Goal: Entertainment & Leisure: Consume media (video, audio)

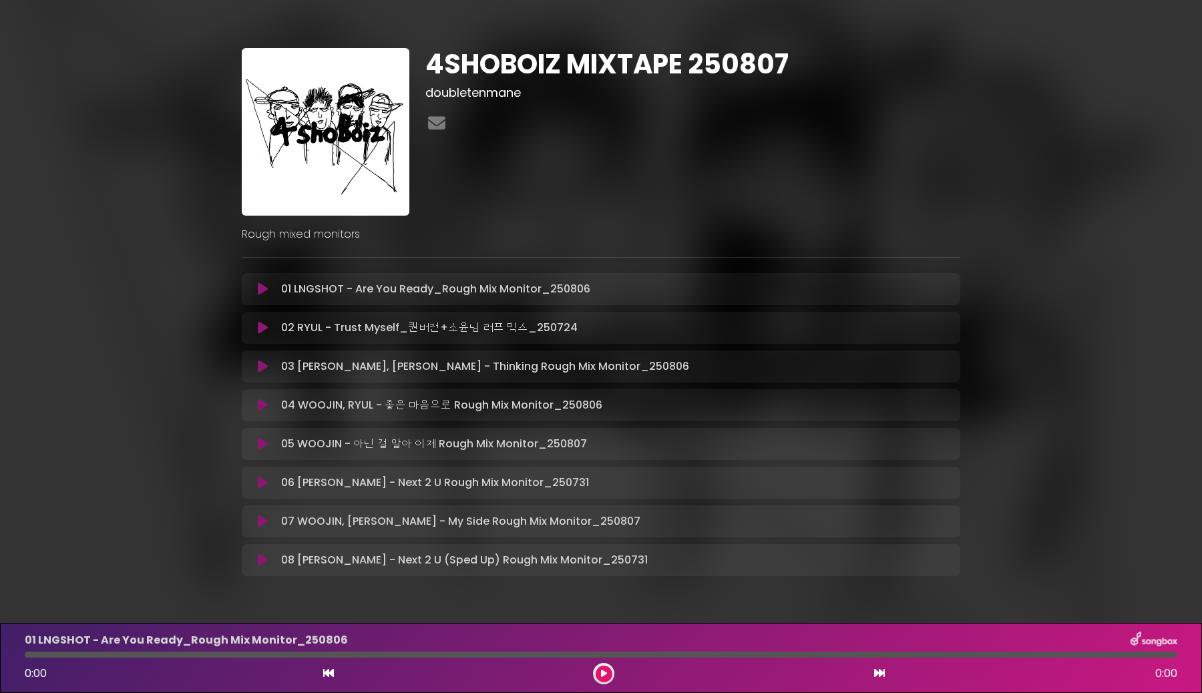
click at [263, 286] on icon at bounding box center [263, 288] width 10 height 13
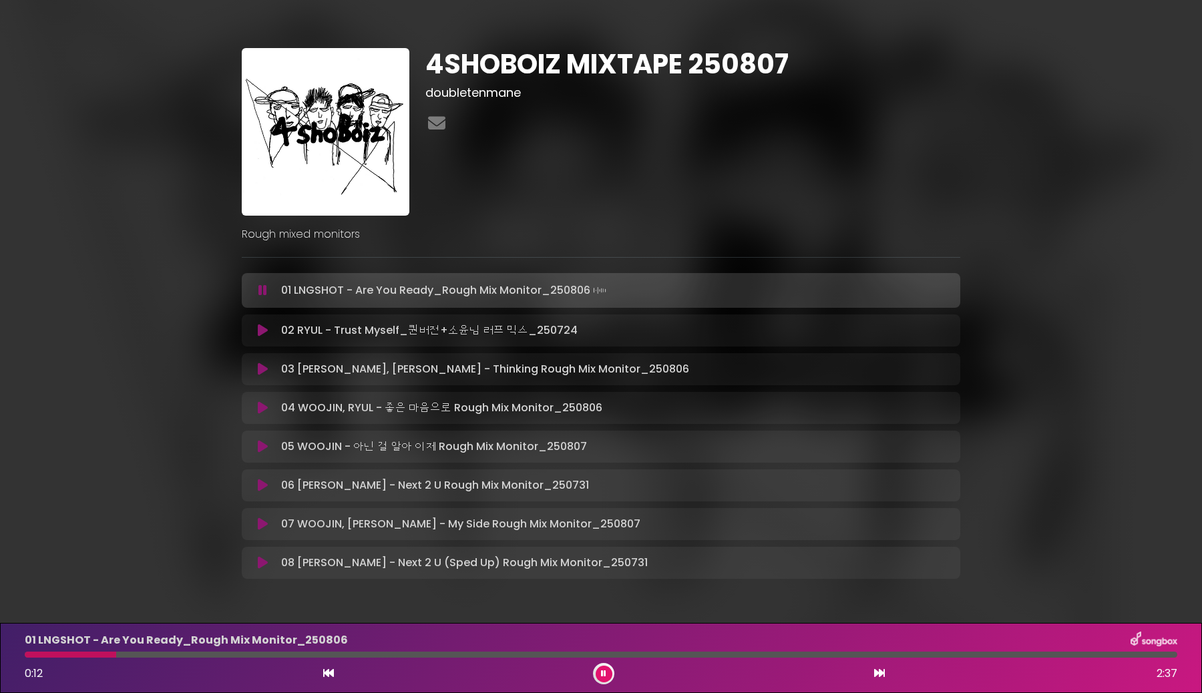
click at [250, 284] on button at bounding box center [263, 290] width 26 height 13
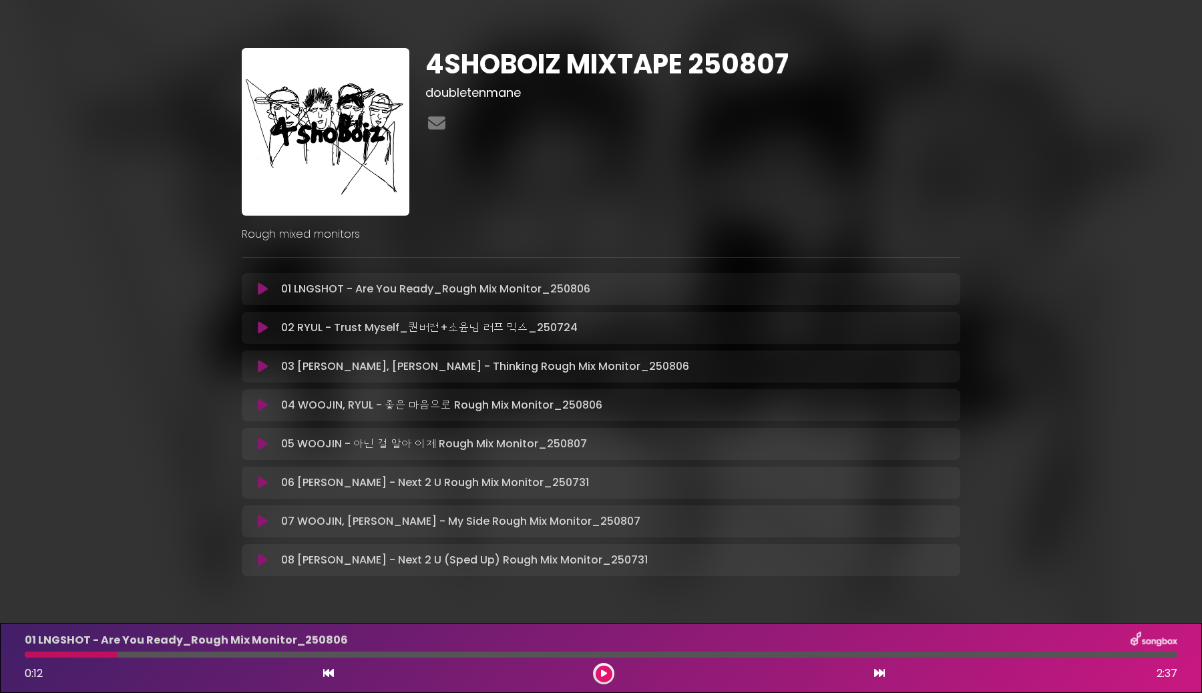
scroll to position [38, 0]
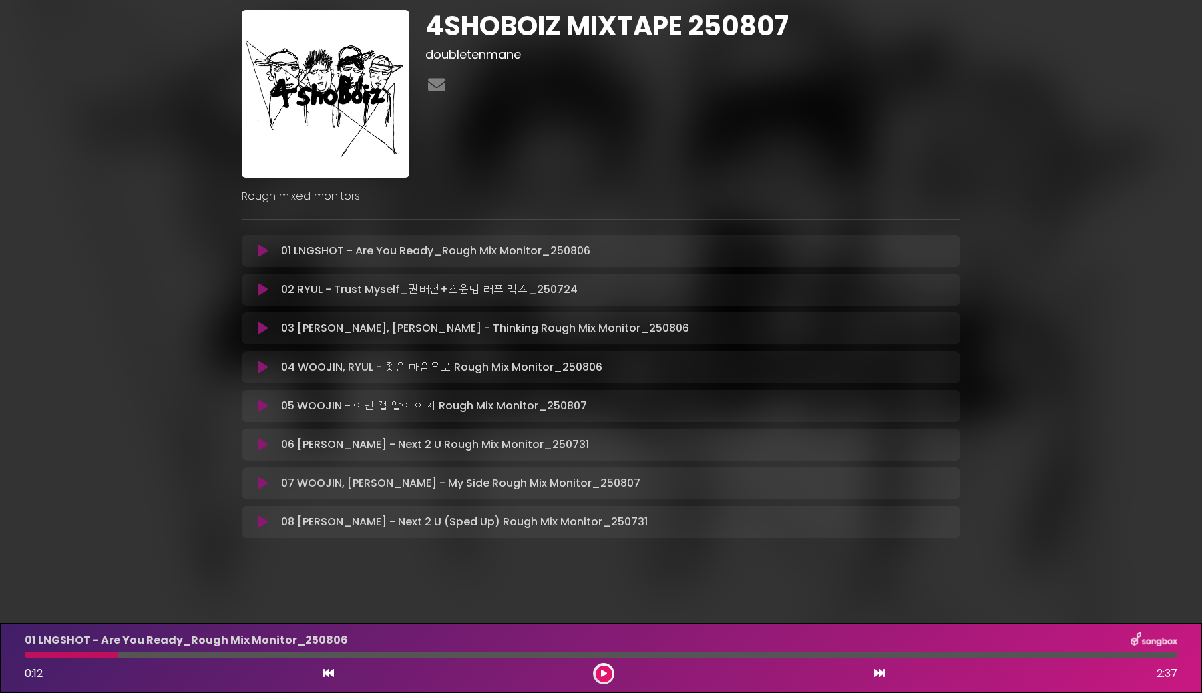
click at [262, 484] on icon at bounding box center [263, 483] width 10 height 13
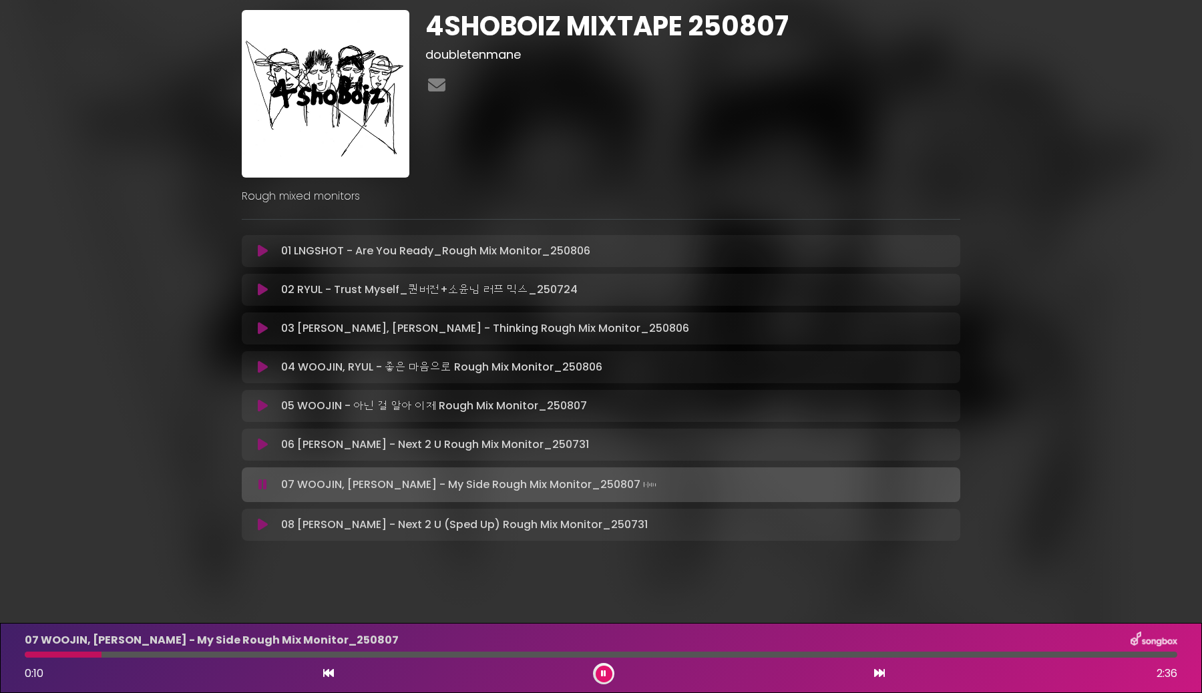
click at [250, 478] on button at bounding box center [263, 484] width 26 height 13
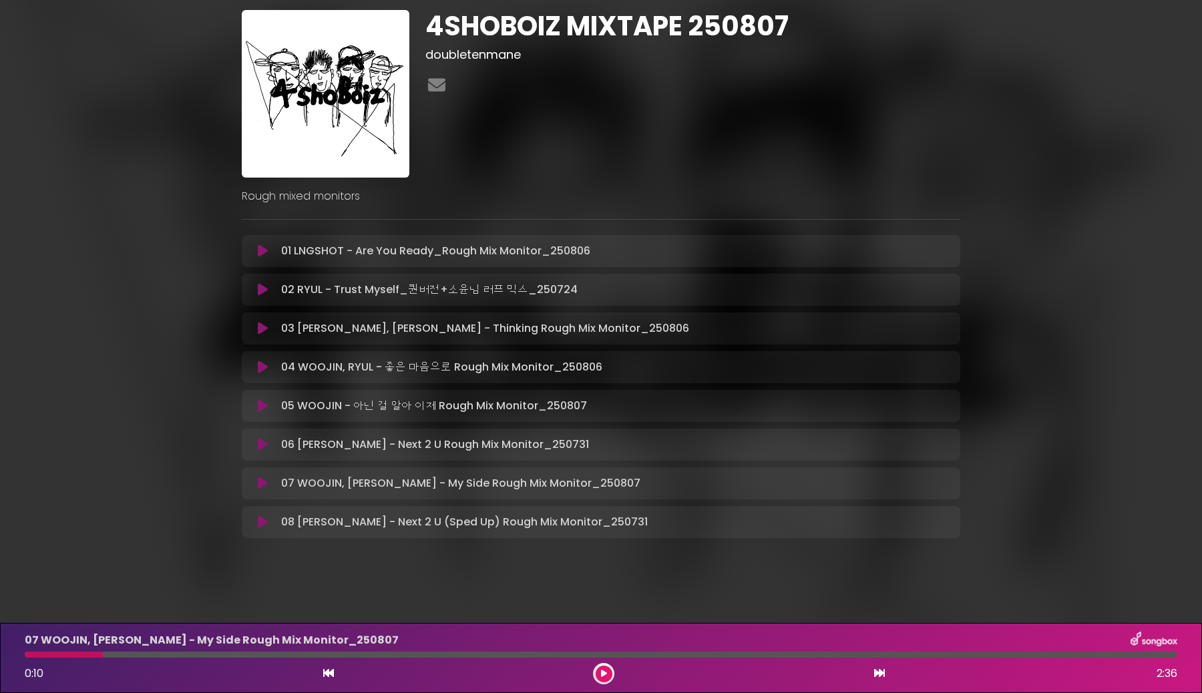
drag, startPoint x: 83, startPoint y: 658, endPoint x: 3, endPoint y: 658, distance: 79.4
click at [3, 658] on div "07 WOOJIN, LOUIS - My Side Rough Mix Monitor_250807 0:10 2:36" at bounding box center [601, 658] width 1202 height 70
drag, startPoint x: 104, startPoint y: 652, endPoint x: 0, endPoint y: 648, distance: 104.2
click at [0, 648] on div "07 WOOJIN, LOUIS - My Side Rough Mix Monitor_250807 0:10 2:36" at bounding box center [601, 658] width 1202 height 70
click at [31, 662] on div "07 WOOJIN, LOUIS - My Side Rough Mix Monitor_250807 0:10 2:36" at bounding box center [601, 658] width 1168 height 53
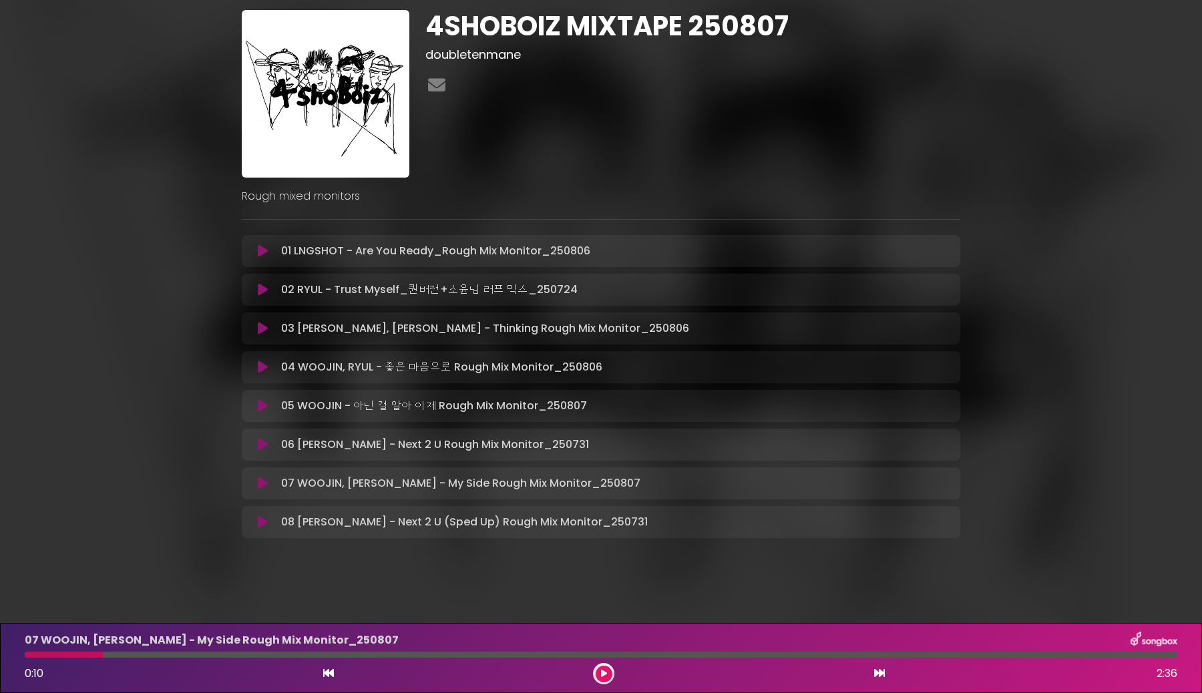
click at [31, 655] on div at bounding box center [64, 655] width 78 height 6
drag, startPoint x: 89, startPoint y: 656, endPoint x: 12, endPoint y: 656, distance: 76.8
click at [11, 656] on div "07 WOOJIN, LOUIS - My Side Rough Mix Monitor_250807 0:10 2:36" at bounding box center [601, 658] width 1202 height 70
click at [35, 657] on div at bounding box center [64, 655] width 78 height 6
click at [31, 656] on div at bounding box center [64, 655] width 78 height 6
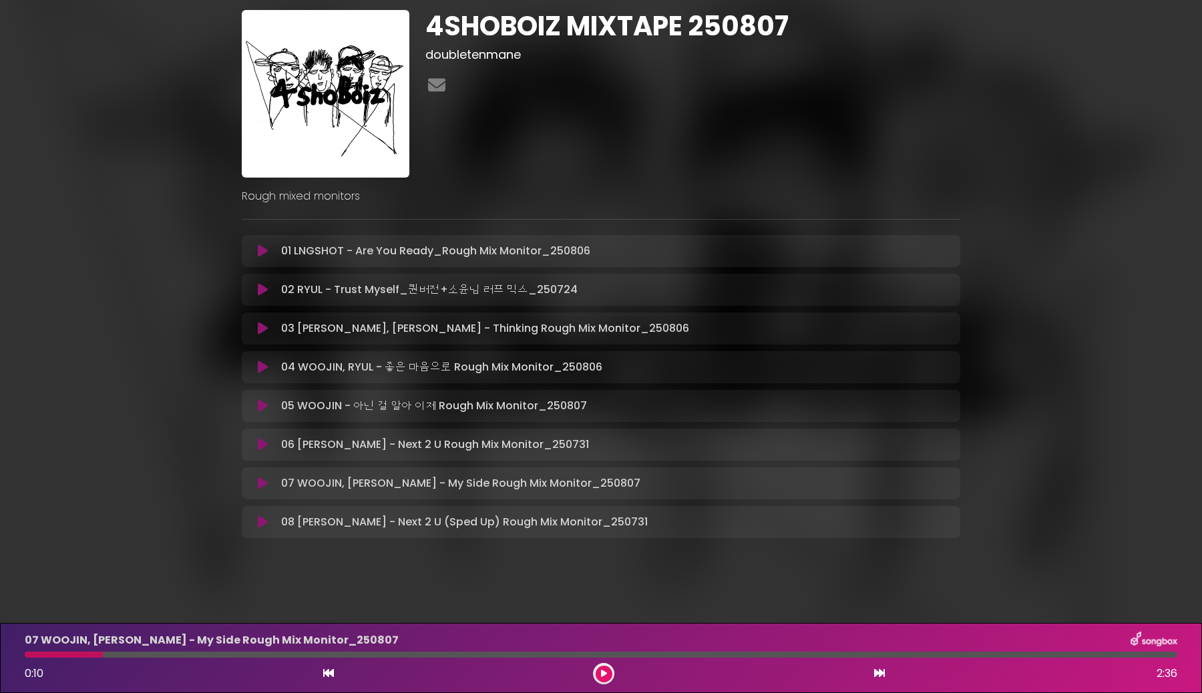
click at [260, 477] on icon at bounding box center [263, 483] width 10 height 13
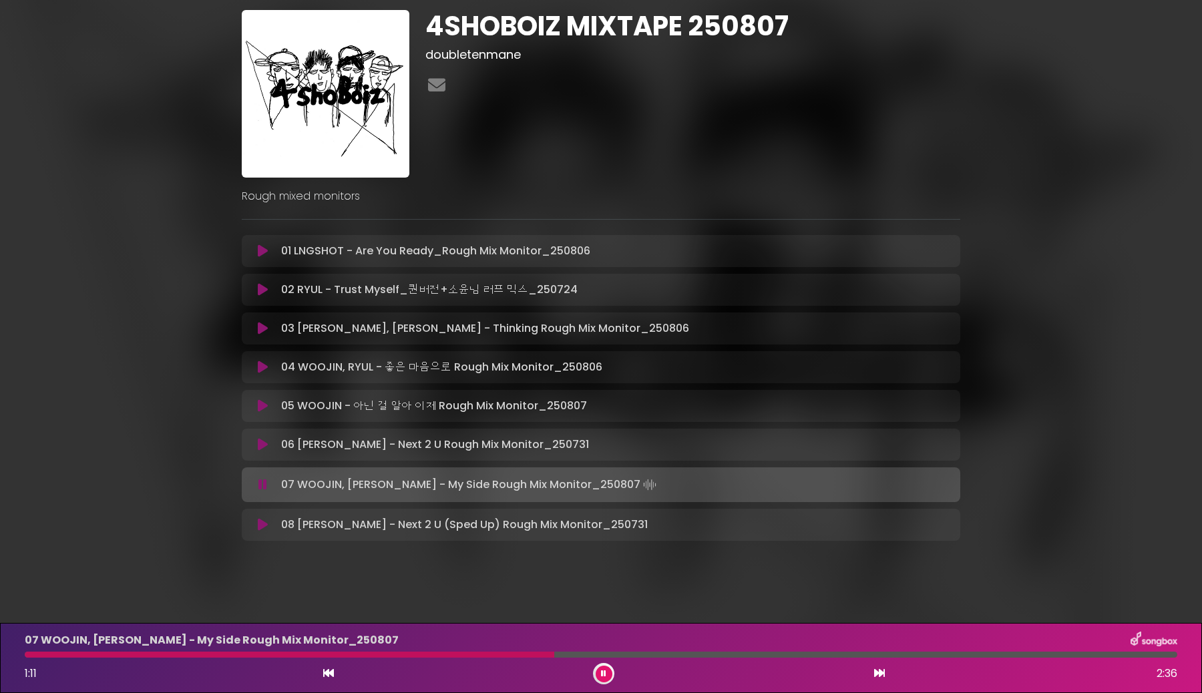
click at [250, 478] on button at bounding box center [263, 484] width 26 height 13
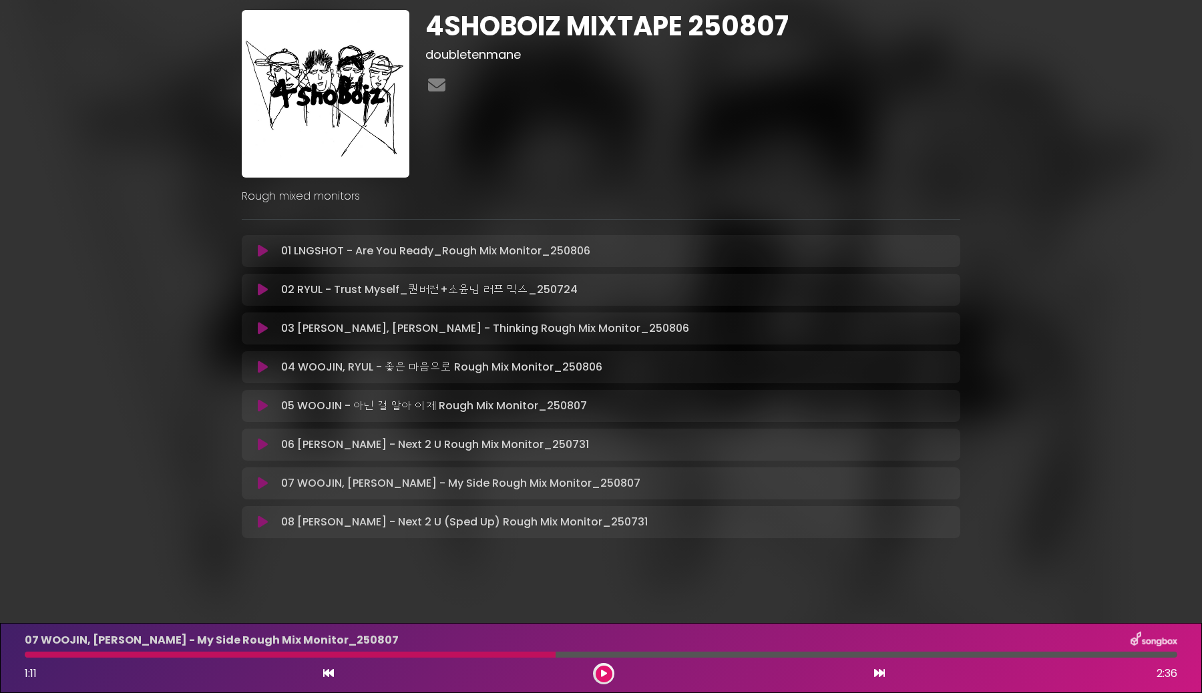
click at [264, 250] on icon at bounding box center [263, 250] width 10 height 13
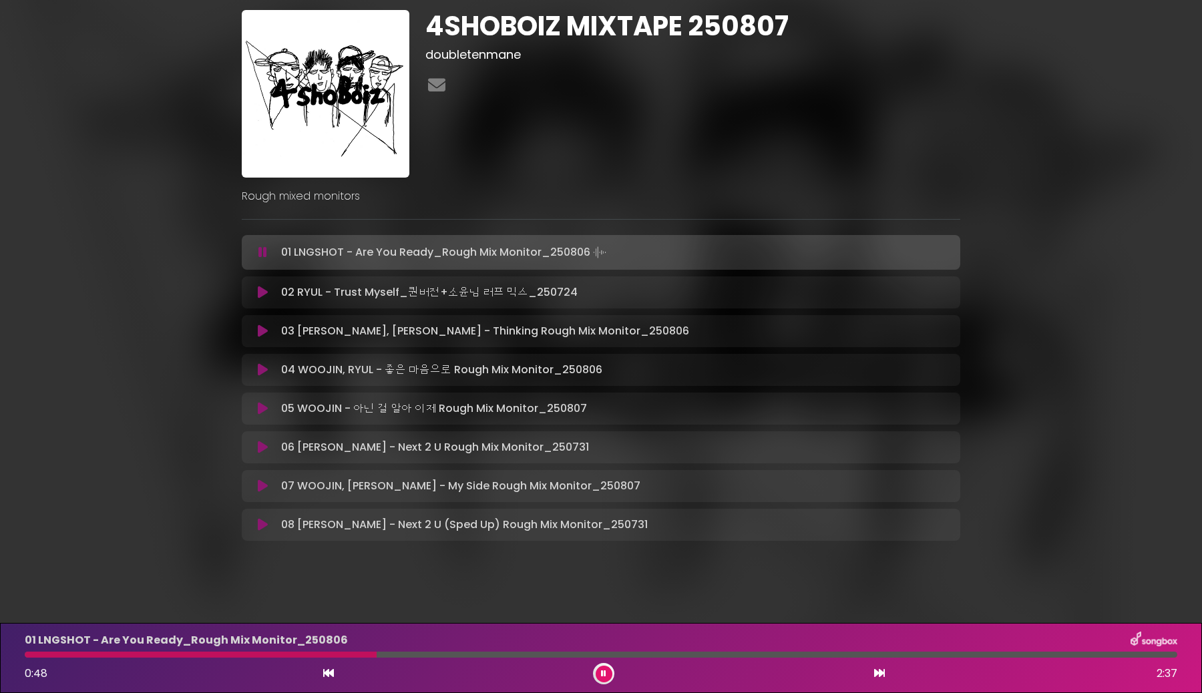
click at [250, 246] on button at bounding box center [263, 252] width 26 height 13
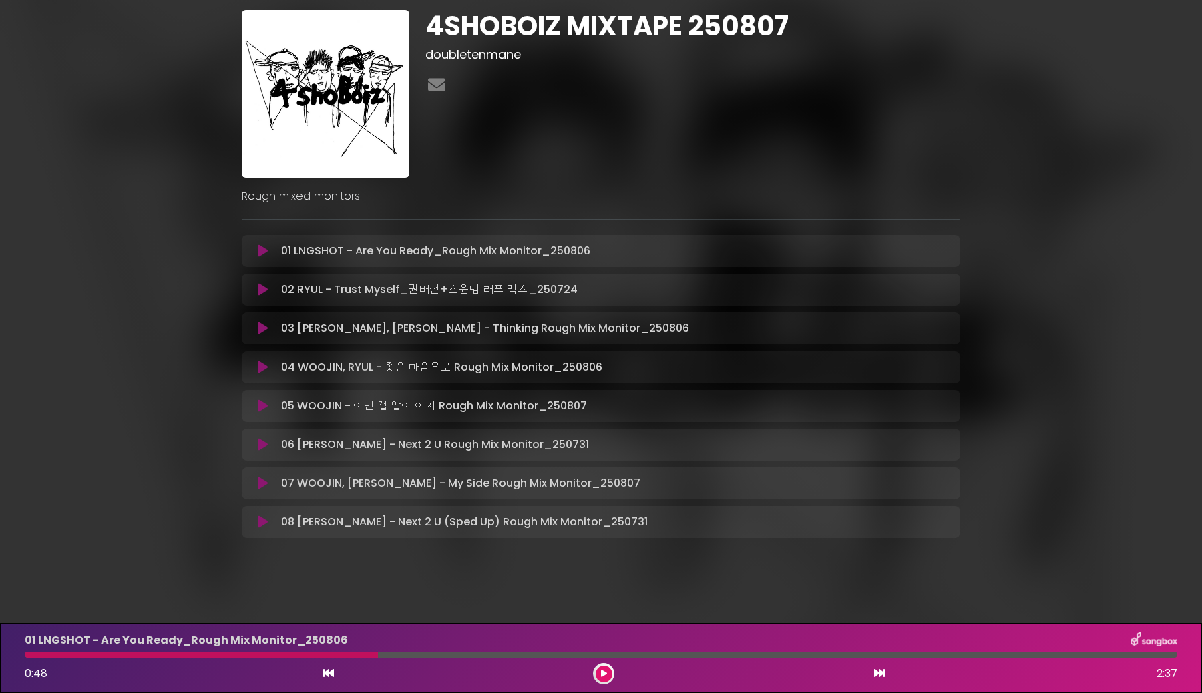
click at [258, 286] on icon at bounding box center [263, 289] width 10 height 13
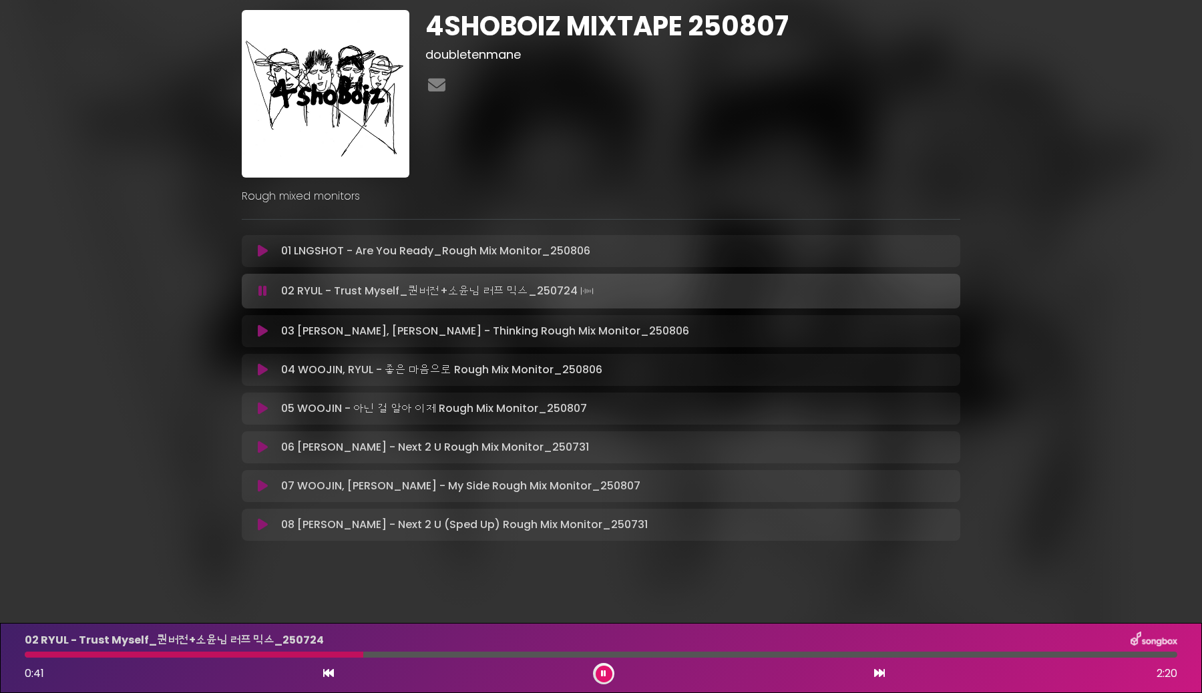
click at [250, 284] on button at bounding box center [263, 290] width 26 height 13
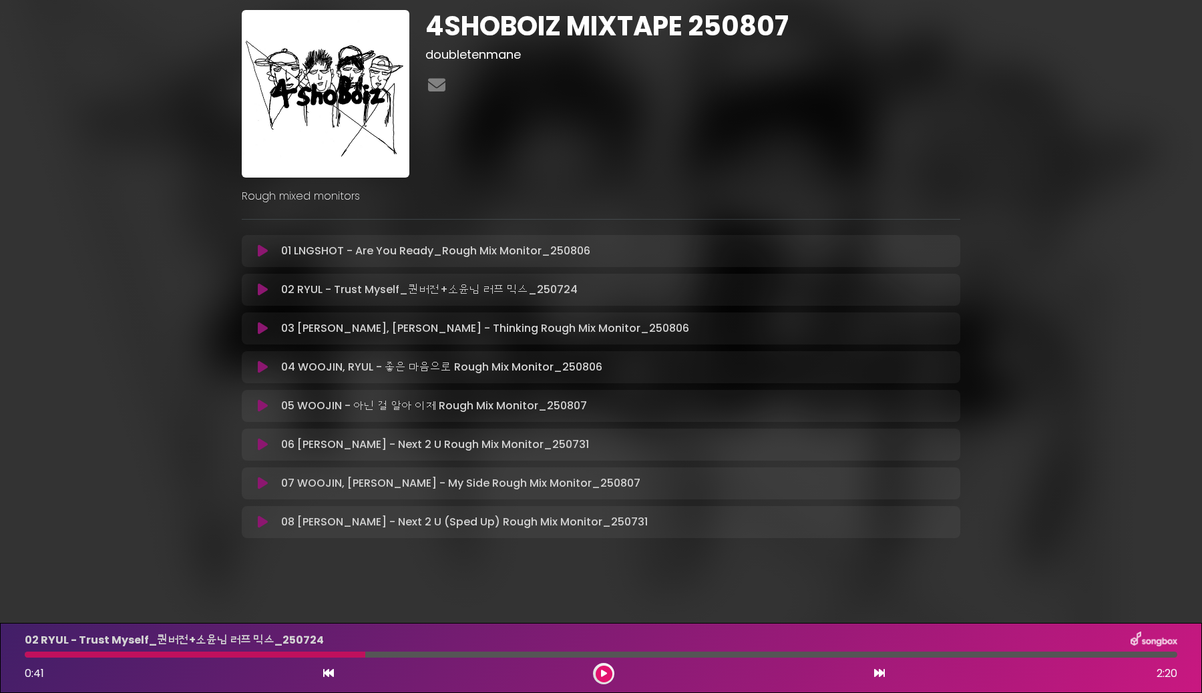
click at [268, 329] on button at bounding box center [263, 328] width 26 height 13
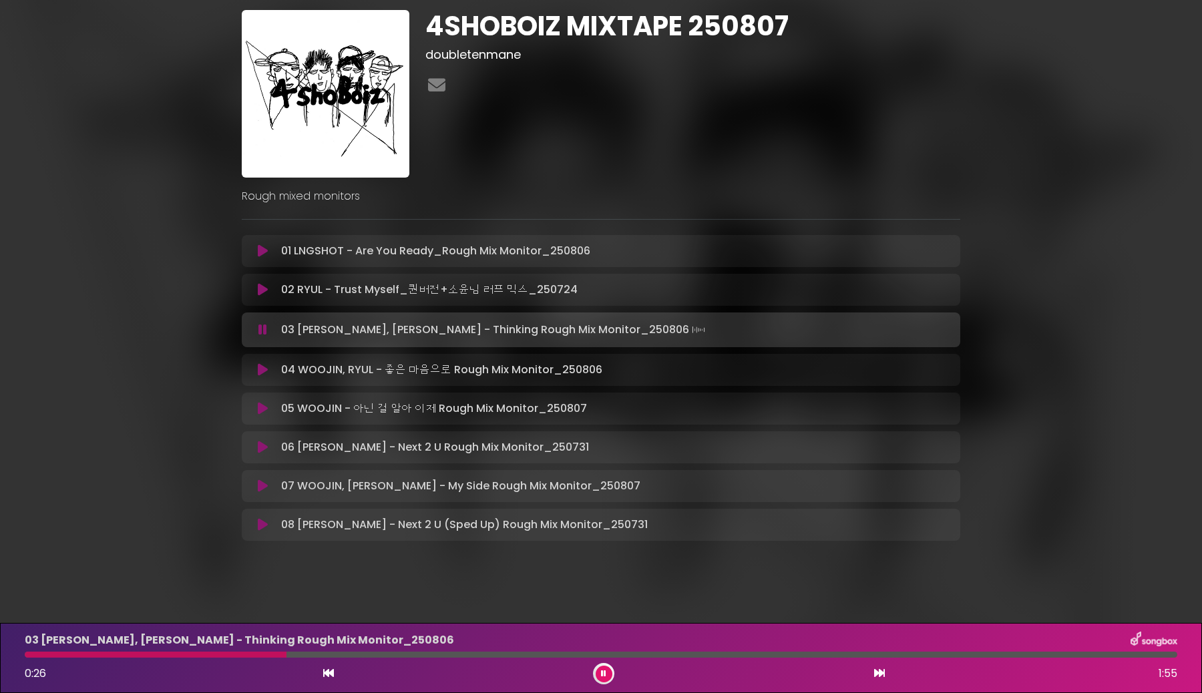
click at [250, 323] on button at bounding box center [263, 329] width 26 height 13
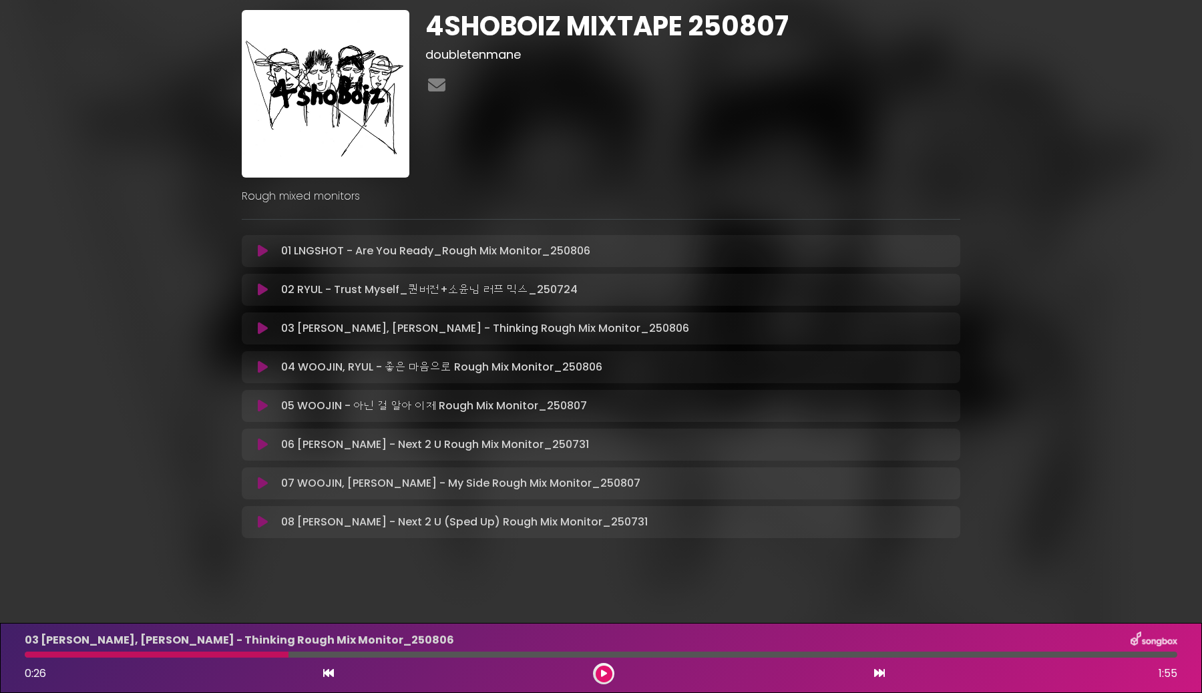
click at [264, 371] on icon at bounding box center [263, 367] width 10 height 13
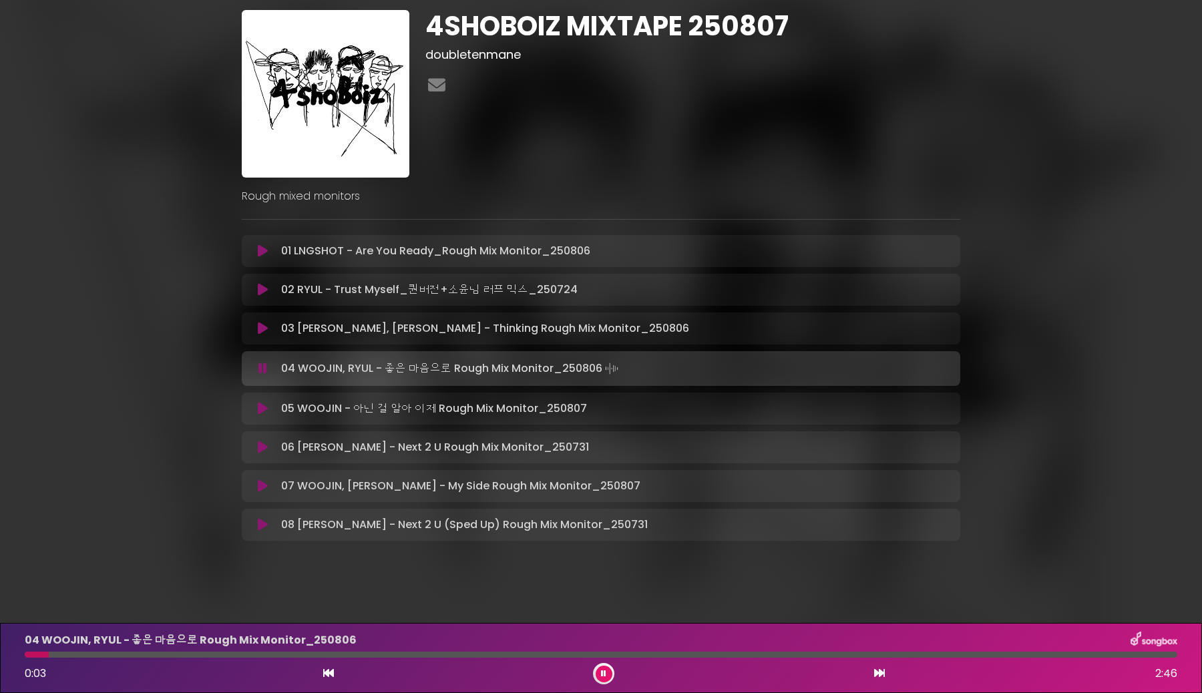
click at [223, 650] on div "04 WOOJIN, RYUL - 좋은 마음으로 Rough Mix Monitor_250806 0:03 2:46" at bounding box center [601, 658] width 1168 height 53
click at [236, 654] on div at bounding box center [601, 655] width 1152 height 6
click at [260, 411] on icon at bounding box center [263, 408] width 10 height 13
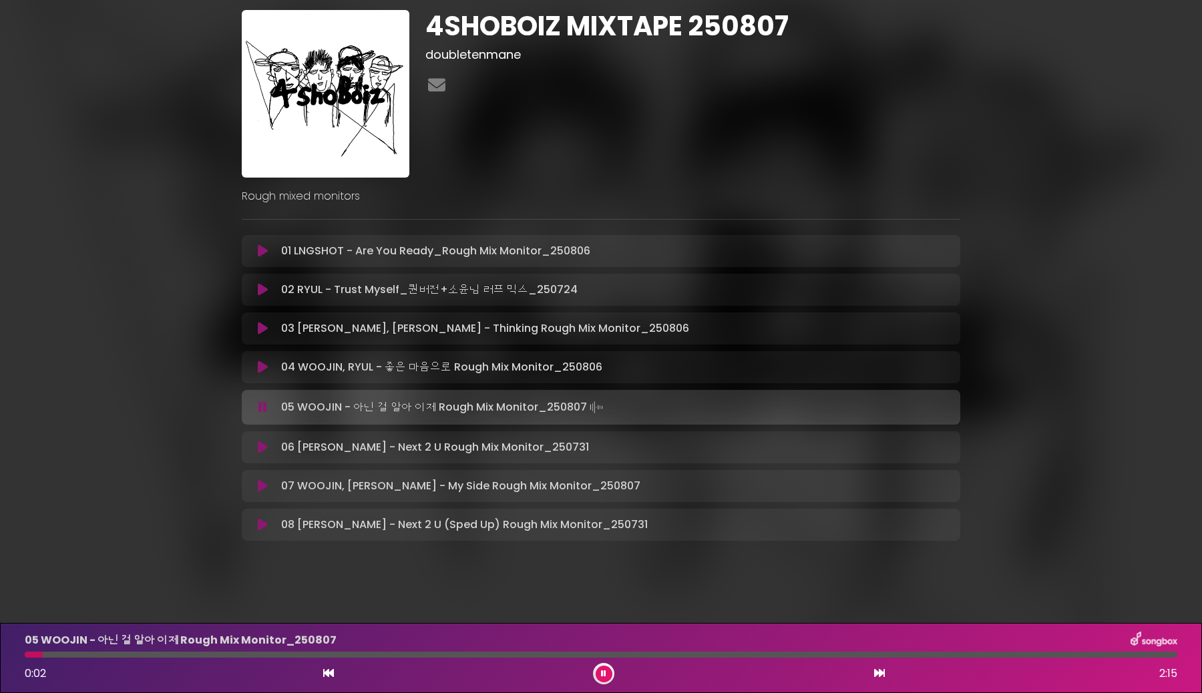
click at [189, 655] on div at bounding box center [601, 655] width 1152 height 6
click at [258, 446] on icon at bounding box center [263, 447] width 10 height 13
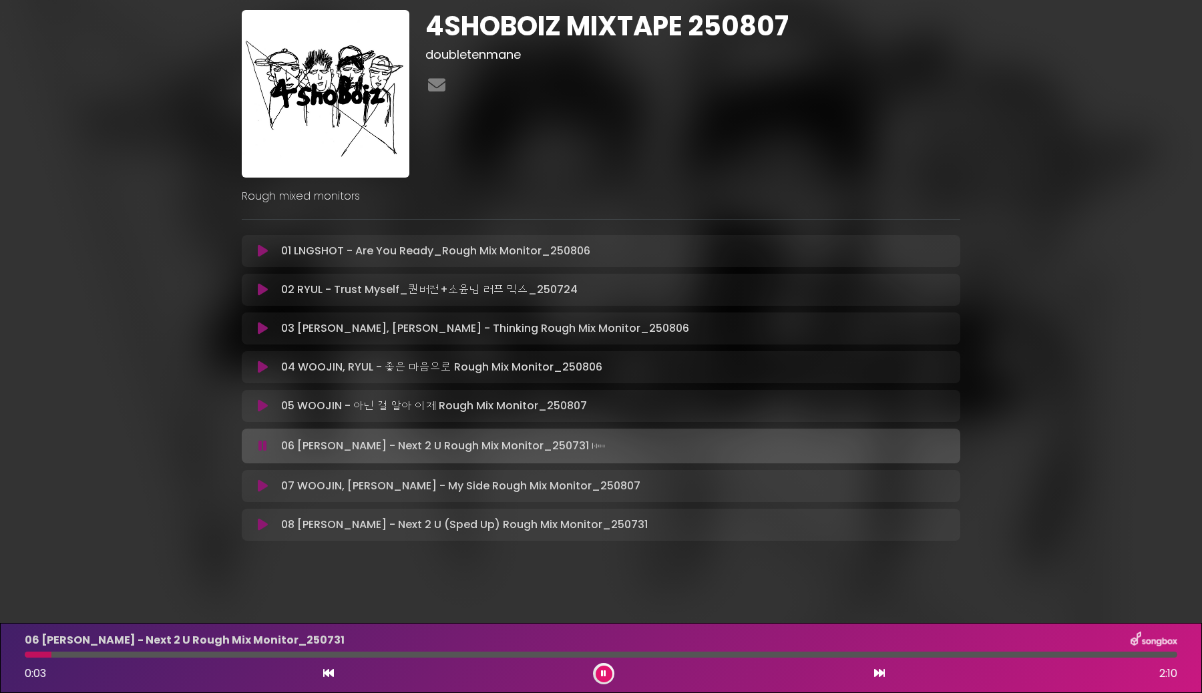
click at [250, 439] on button at bounding box center [263, 445] width 26 height 13
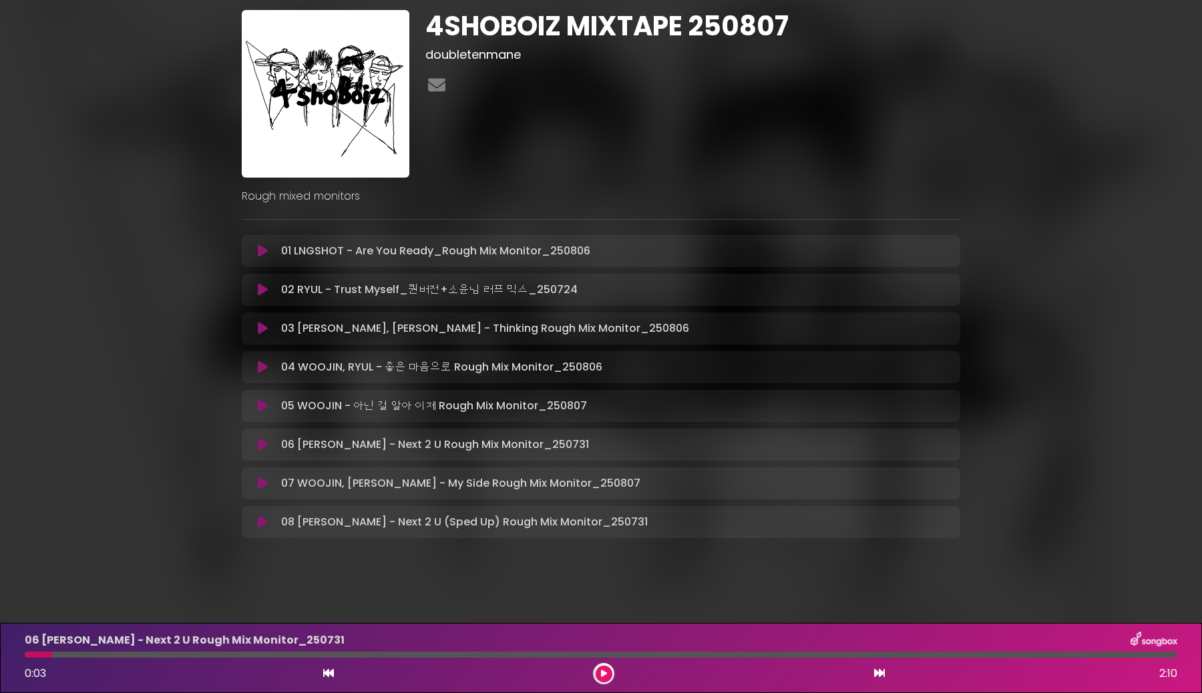
click at [263, 483] on icon at bounding box center [263, 483] width 10 height 13
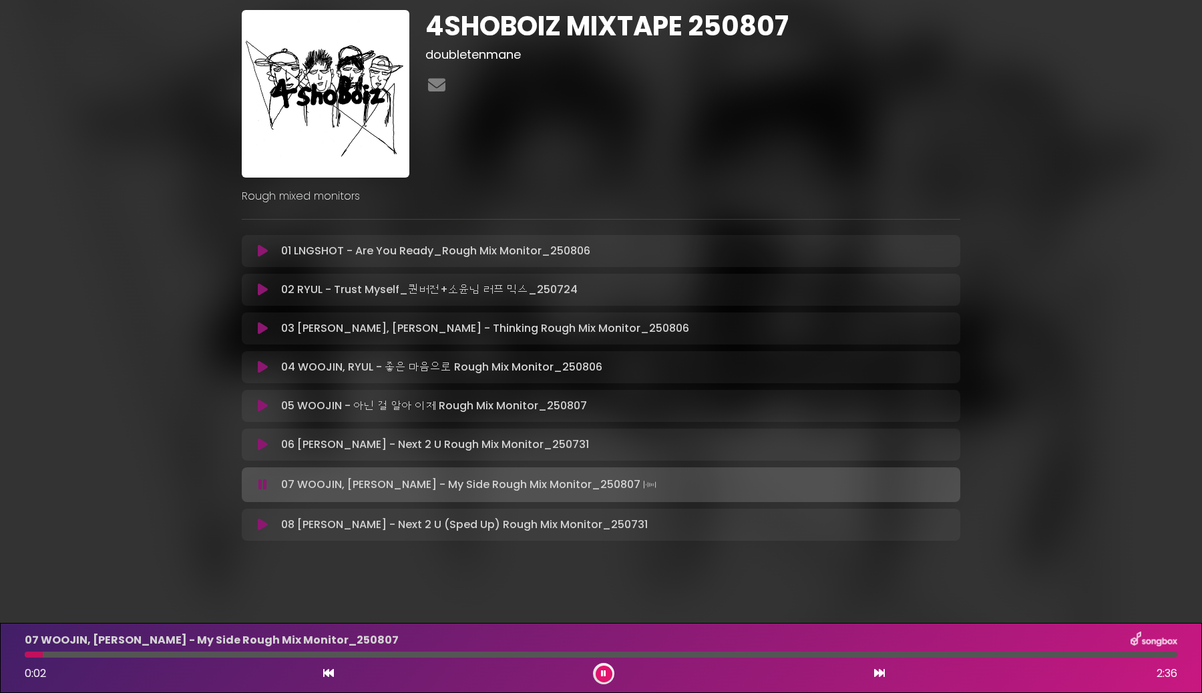
click at [250, 478] on button at bounding box center [263, 484] width 26 height 13
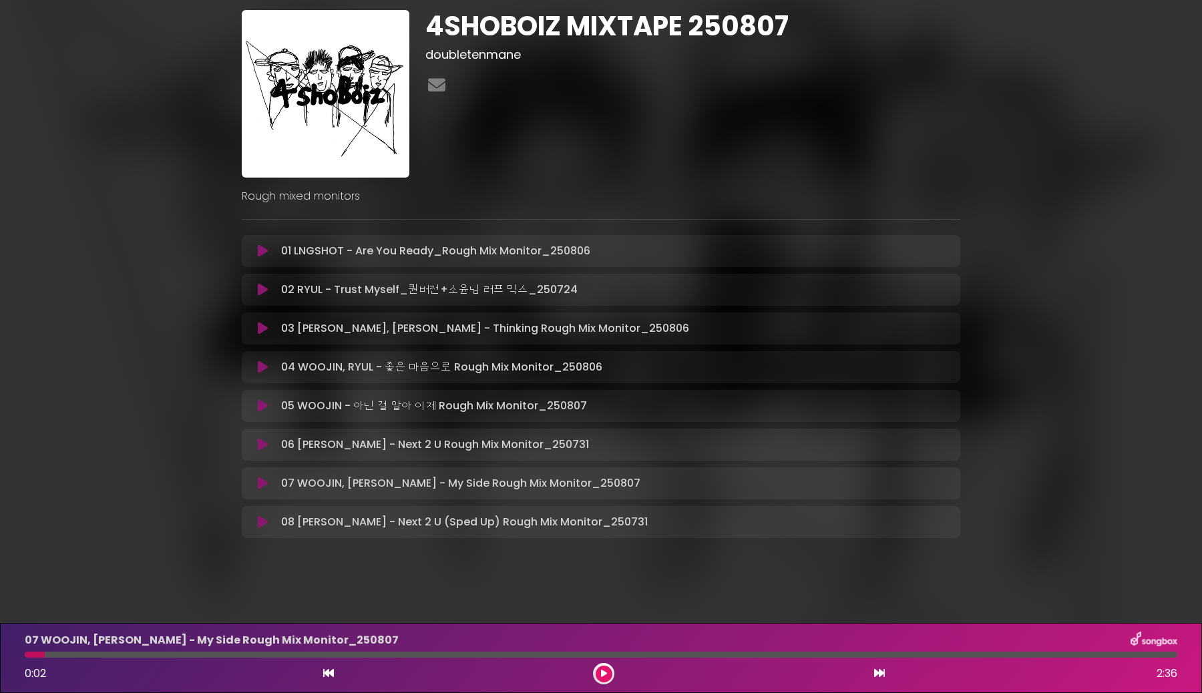
click at [268, 522] on button at bounding box center [263, 521] width 26 height 13
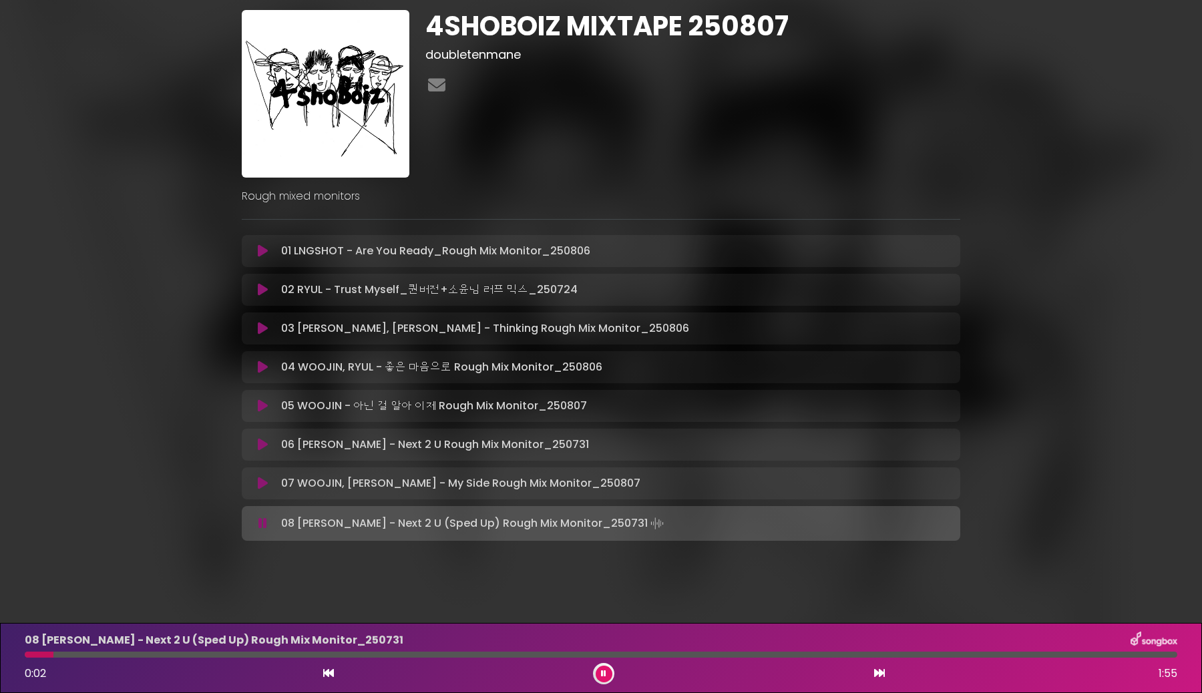
click at [250, 517] on button at bounding box center [263, 523] width 26 height 13
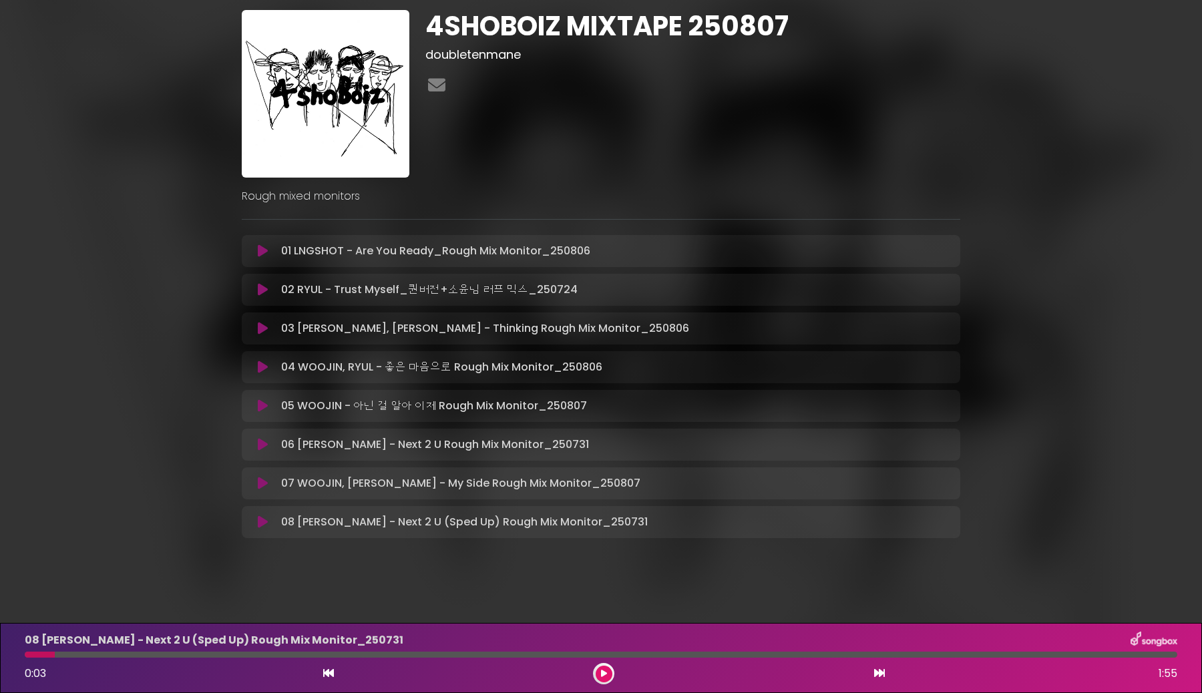
click at [320, 119] on img at bounding box center [326, 94] width 168 height 168
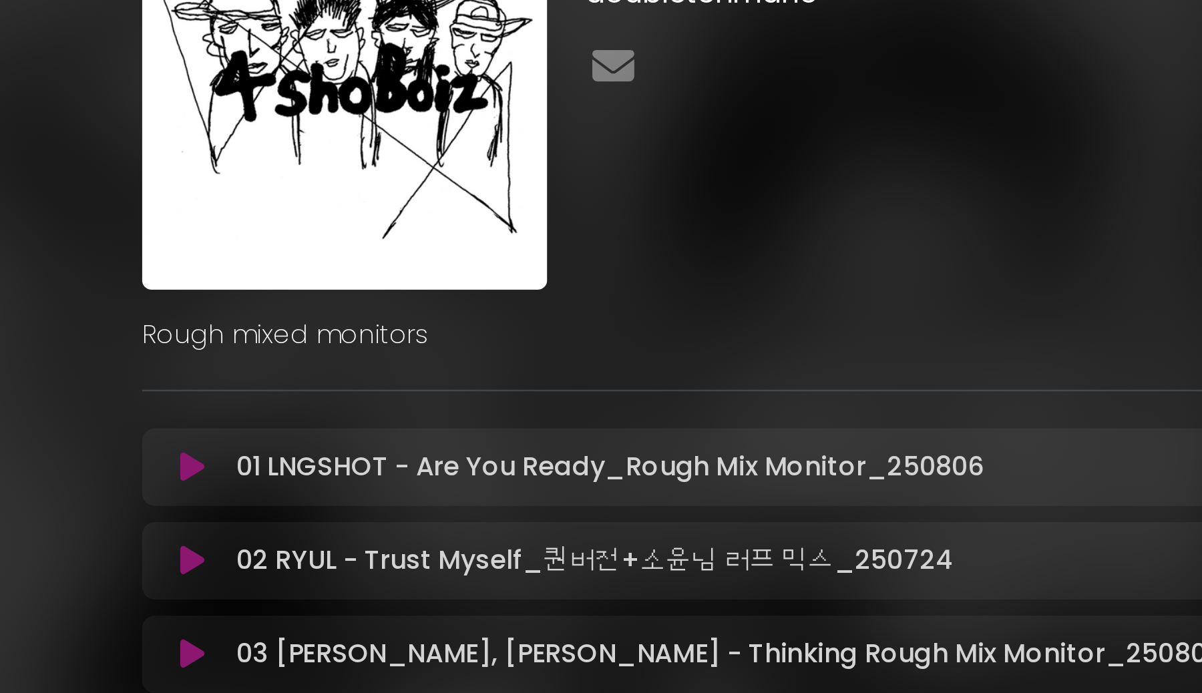
click at [320, 118] on img at bounding box center [326, 94] width 168 height 168
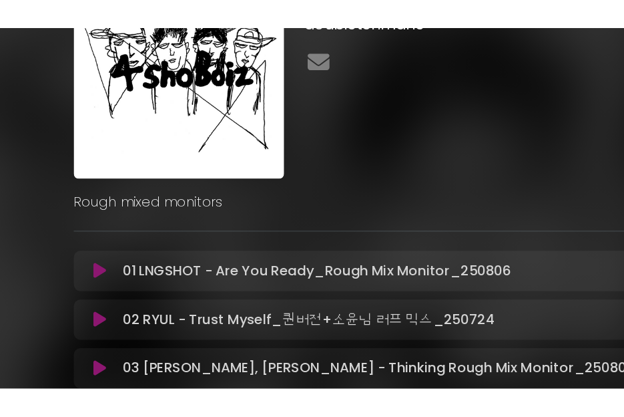
scroll to position [0, 0]
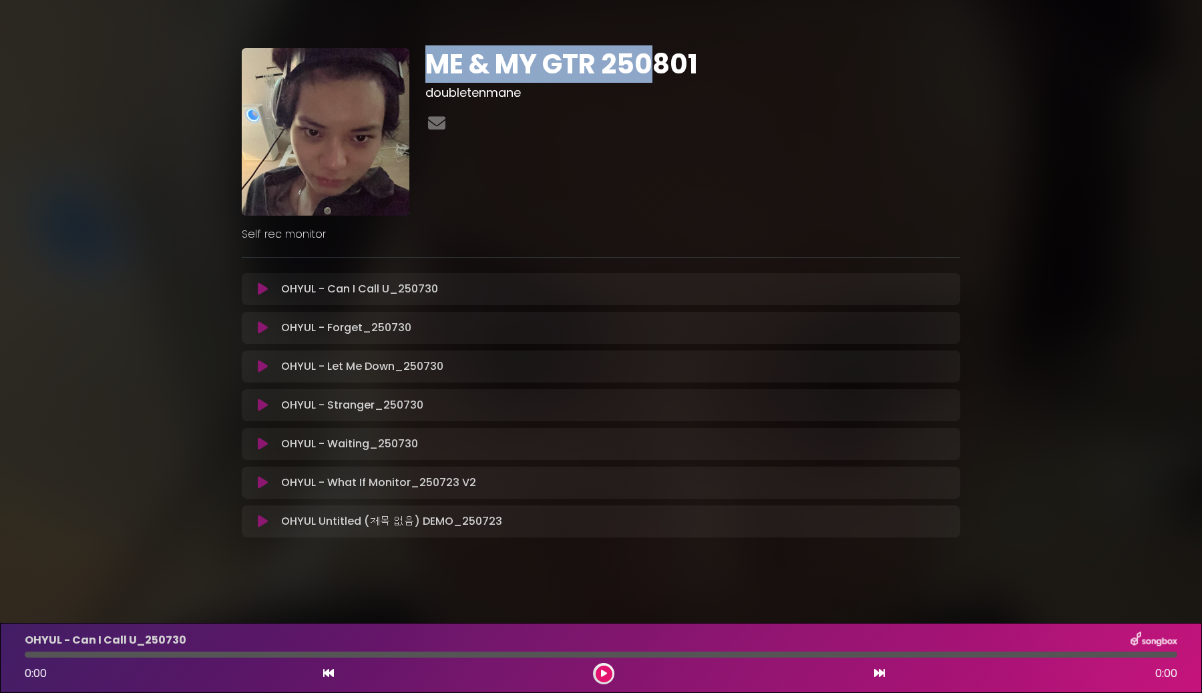
drag, startPoint x: 433, startPoint y: 71, endPoint x: 658, endPoint y: 71, distance: 225.6
click at [624, 71] on h1 "ME & MY GTR 250801" at bounding box center [692, 64] width 535 height 32
drag, startPoint x: 447, startPoint y: 70, endPoint x: 641, endPoint y: 70, distance: 193.6
click at [624, 70] on h1 "ME & MY GTR 250801" at bounding box center [692, 64] width 535 height 32
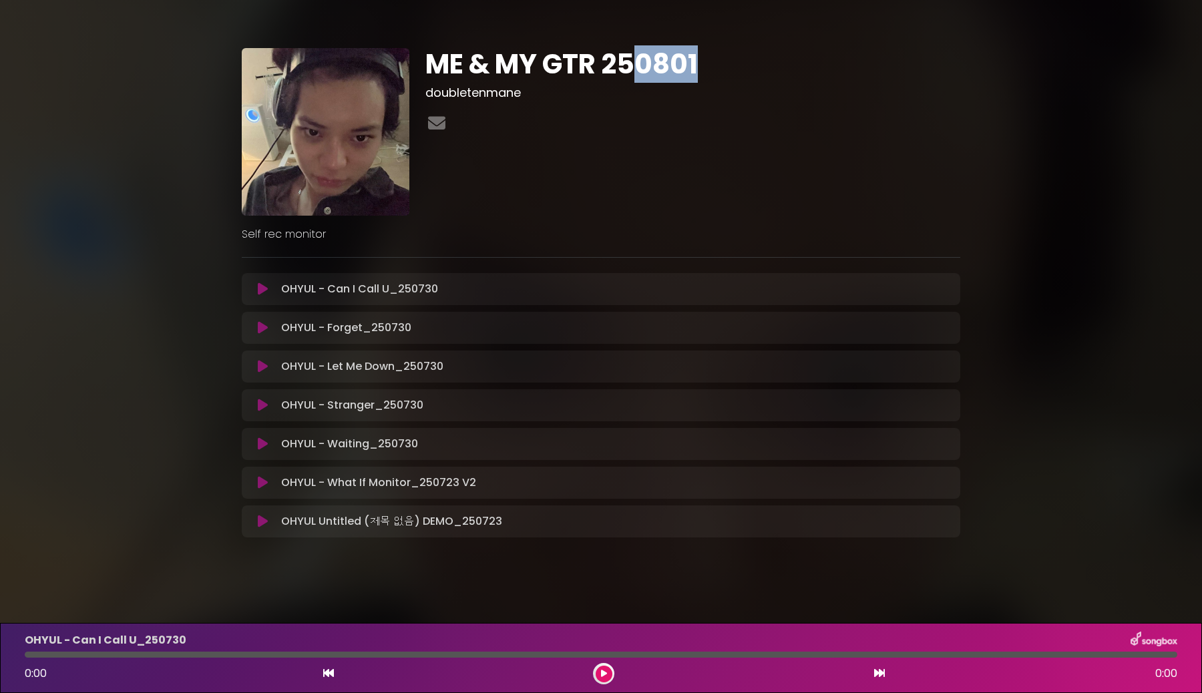
drag, startPoint x: 640, startPoint y: 69, endPoint x: 709, endPoint y: 68, distance: 68.8
click at [624, 68] on h1 "ME & MY GTR 250801" at bounding box center [692, 64] width 535 height 32
drag, startPoint x: 713, startPoint y: 67, endPoint x: 435, endPoint y: 65, distance: 277.7
click at [435, 65] on h1 "ME & MY GTR 250801" at bounding box center [692, 64] width 535 height 32
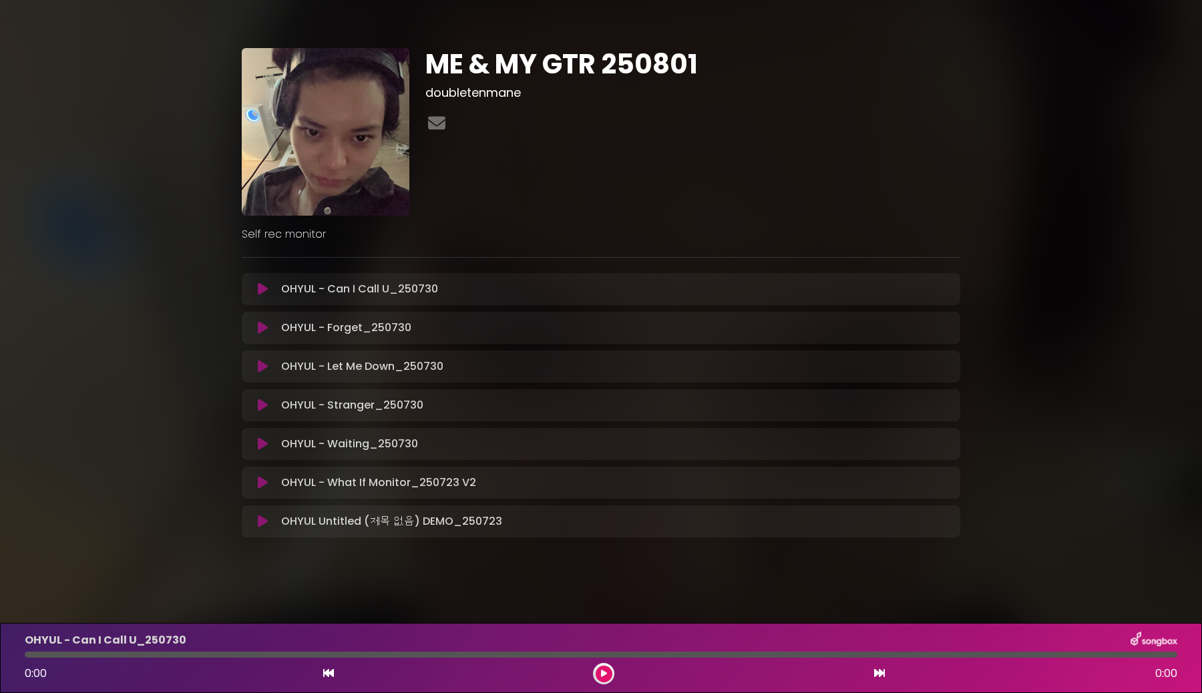
click at [593, 157] on div "ME & MY GTR 250801 doubletenmane" at bounding box center [692, 132] width 551 height 168
click at [264, 416] on icon at bounding box center [263, 521] width 10 height 13
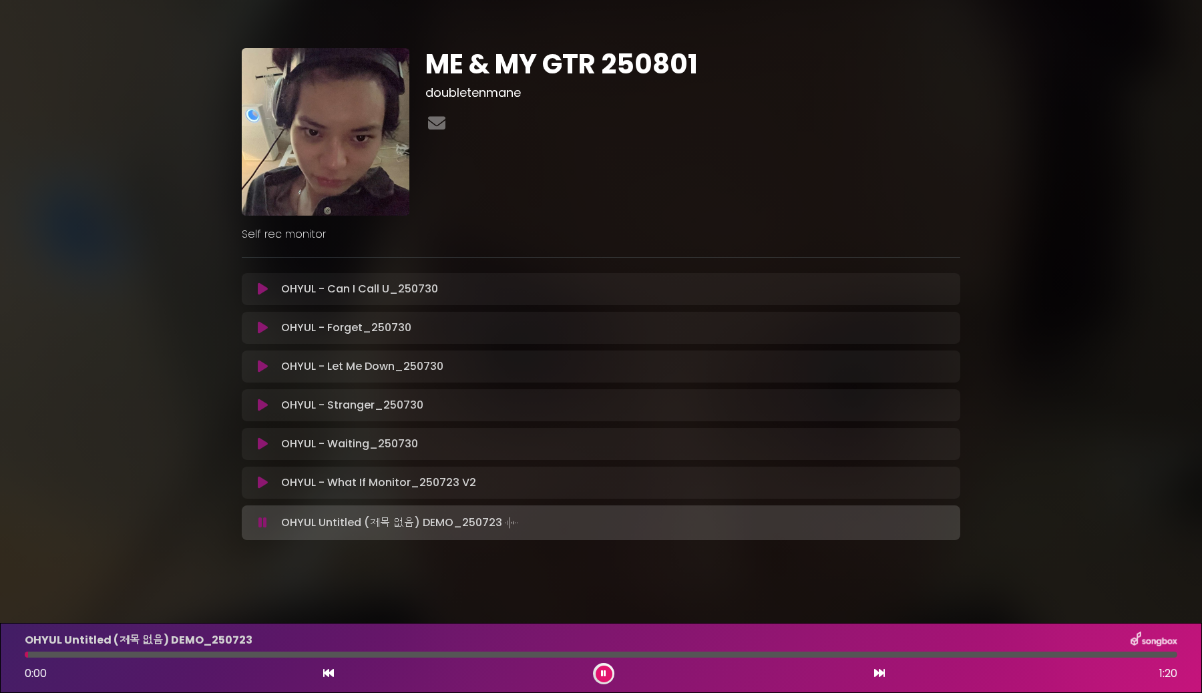
click at [250, 416] on button at bounding box center [263, 522] width 26 height 13
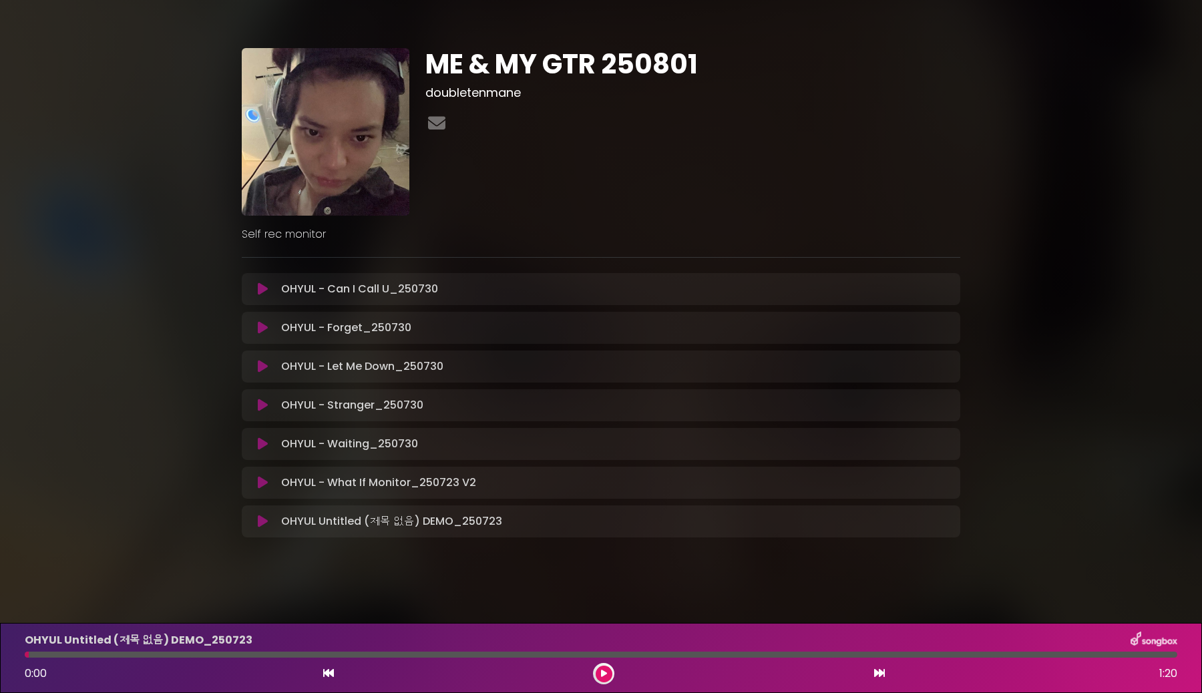
drag, startPoint x: 43, startPoint y: 654, endPoint x: 1, endPoint y: 654, distance: 41.4
click at [1, 416] on div "OHYUL Untitled (제목 없음) DEMO_250723 0:00 1:20" at bounding box center [601, 658] width 1202 height 70
click at [599, 416] on button at bounding box center [603, 674] width 17 height 17
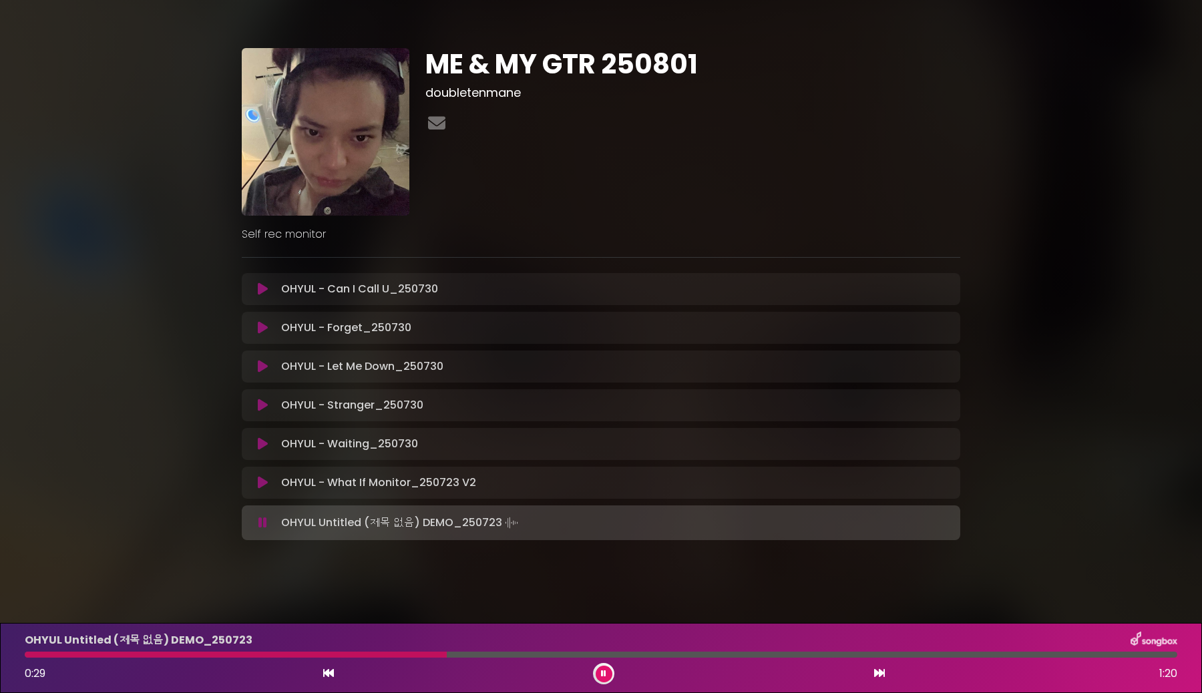
click at [595, 416] on button at bounding box center [603, 674] width 17 height 17
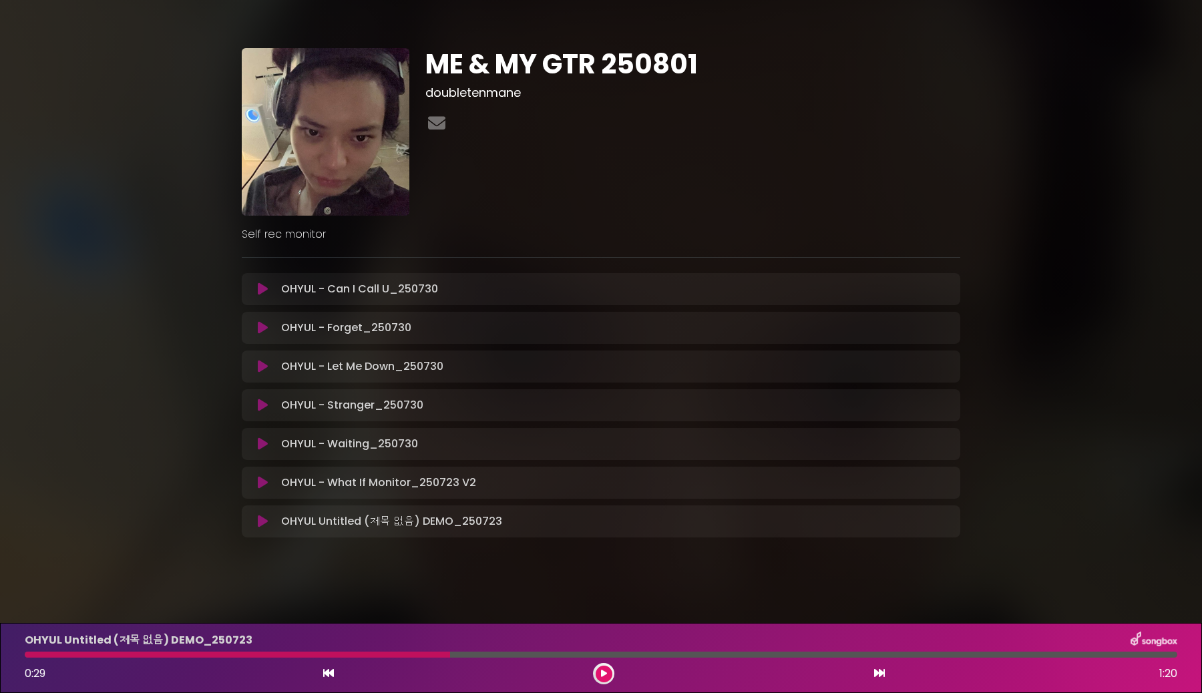
click at [263, 416] on icon at bounding box center [263, 482] width 10 height 13
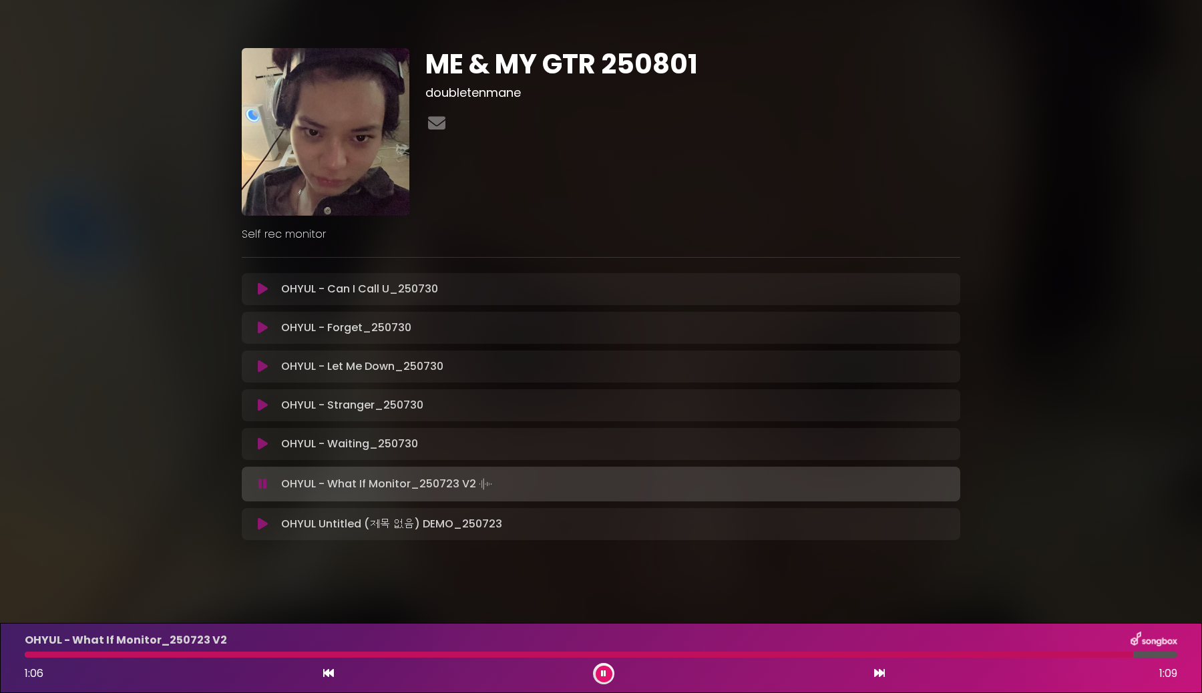
click at [250, 416] on button at bounding box center [263, 483] width 26 height 13
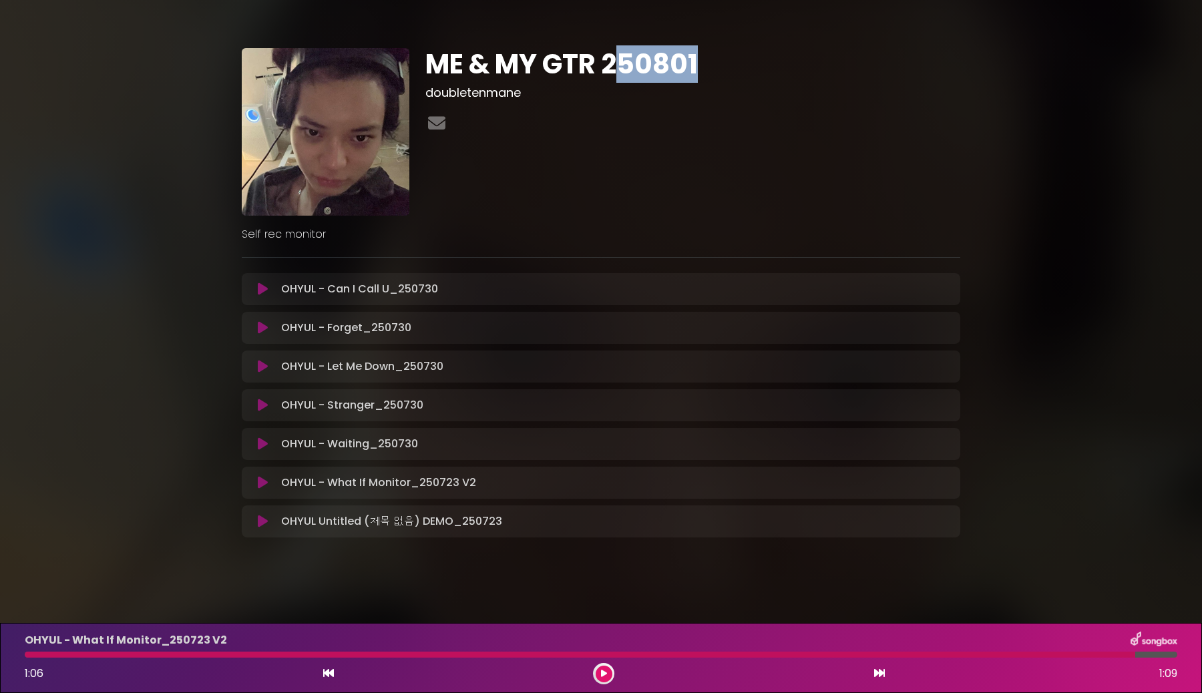
drag, startPoint x: 613, startPoint y: 68, endPoint x: 726, endPoint y: 68, distance: 113.5
click at [624, 68] on h1 "ME & MY GTR 250801" at bounding box center [692, 64] width 535 height 32
click at [624, 101] on div "ME & MY GTR 250801 doubletenmane" at bounding box center [692, 132] width 551 height 168
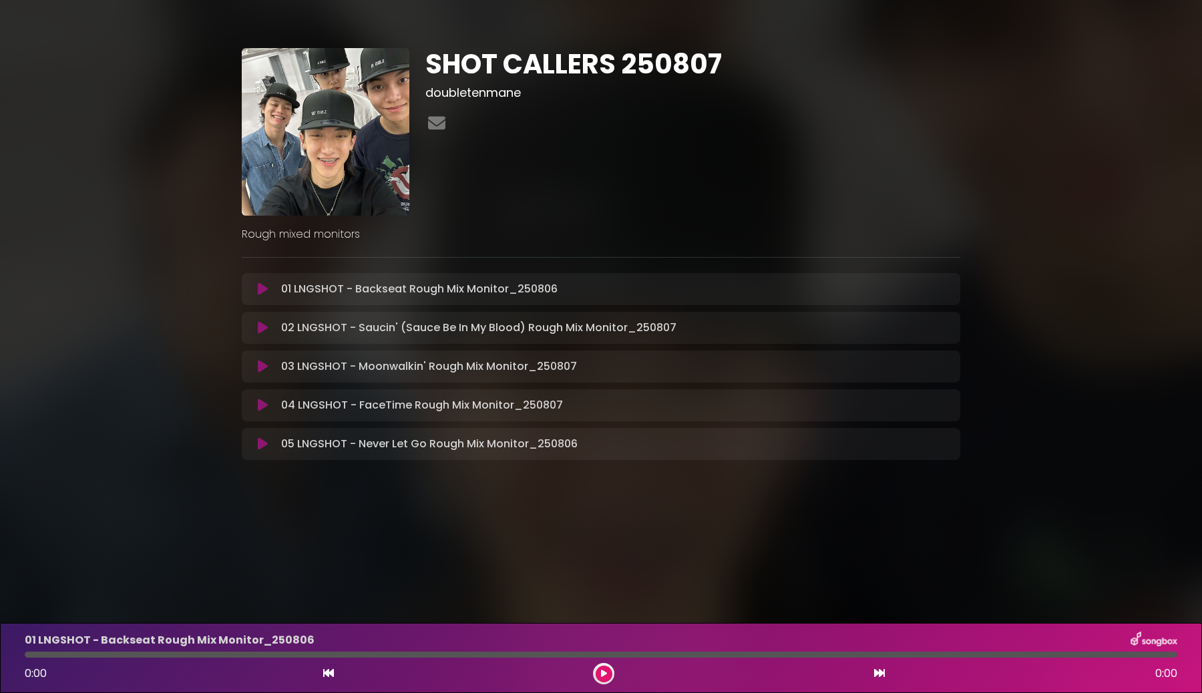
click at [264, 405] on icon at bounding box center [263, 405] width 10 height 13
click at [258, 407] on icon at bounding box center [263, 405] width 10 height 13
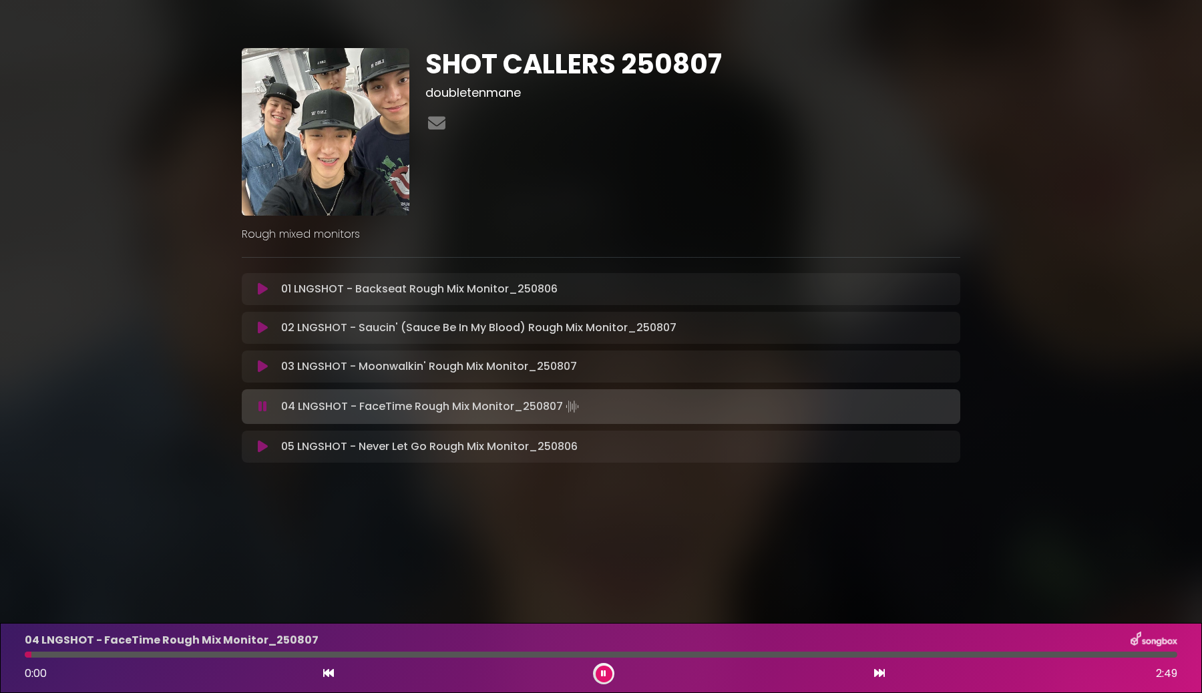
click at [250, 400] on button at bounding box center [263, 406] width 26 height 13
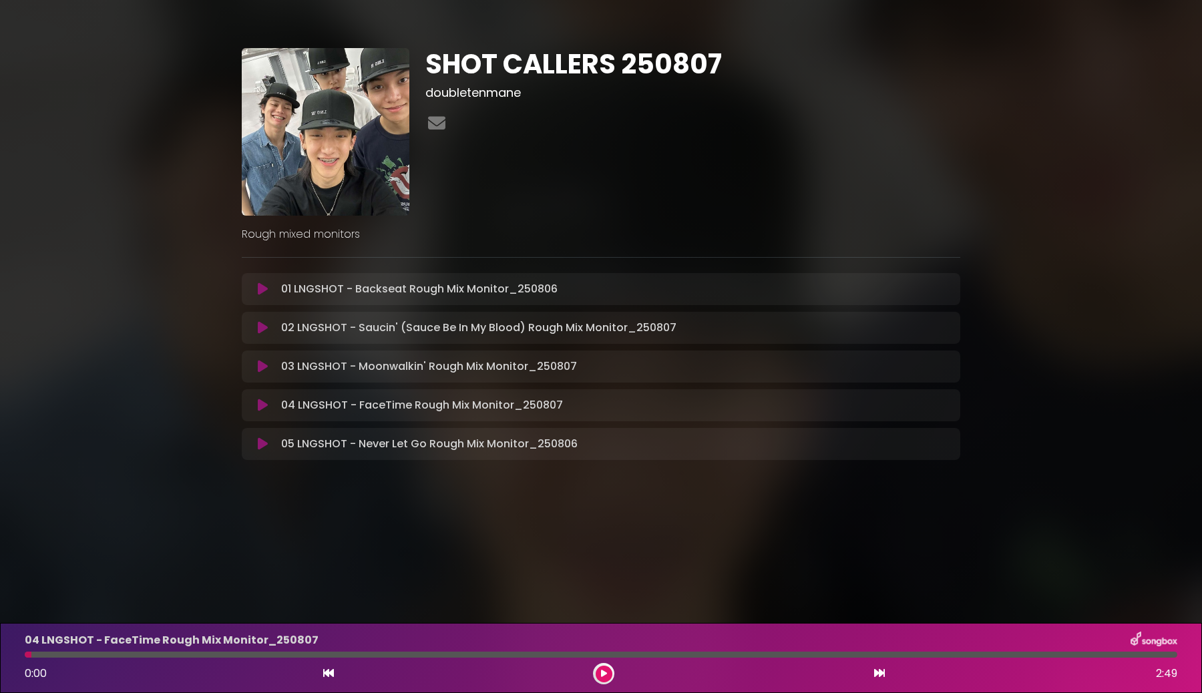
click at [250, 399] on button at bounding box center [263, 405] width 26 height 13
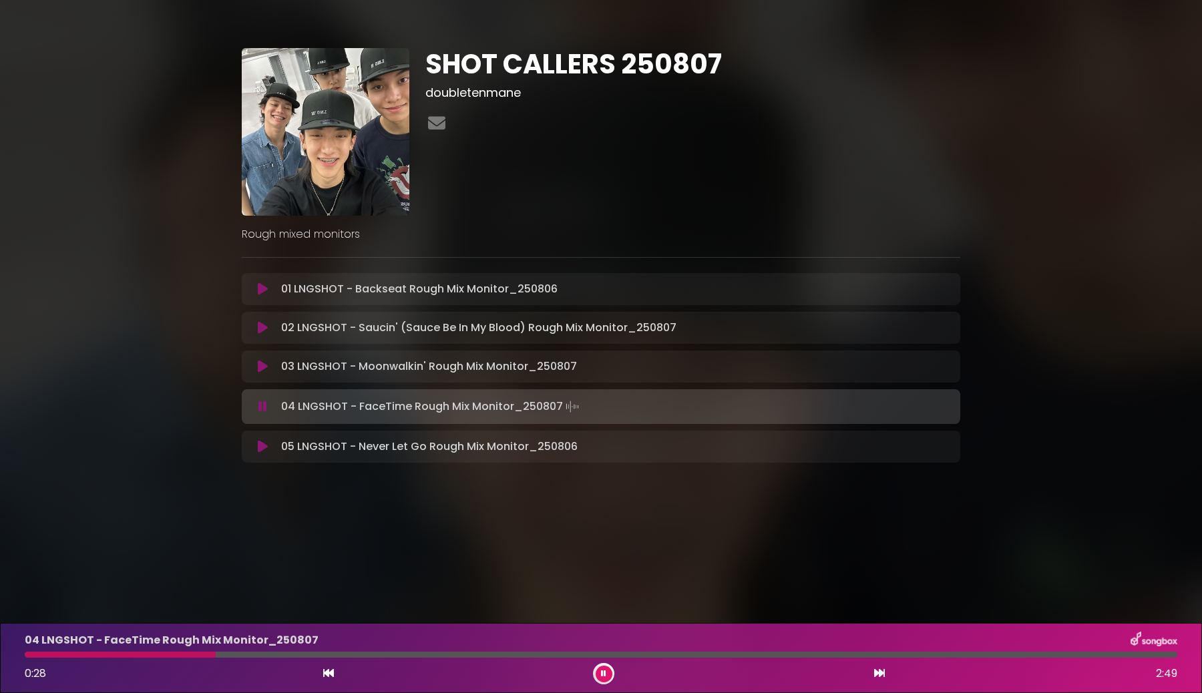
click at [261, 416] on icon at bounding box center [263, 446] width 10 height 13
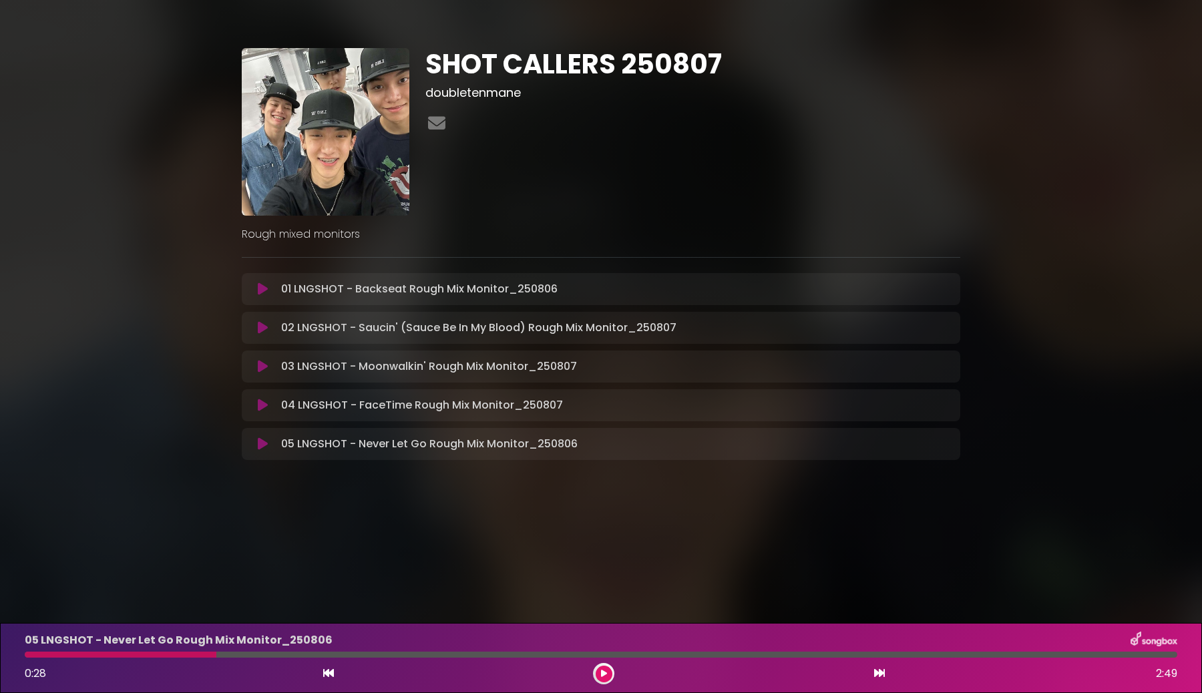
click at [256, 416] on div "01 LNGSHOT - Backseat Rough Mix Monitor_250806 Loading Track... Your Feedback N…" at bounding box center [601, 366] width 718 height 187
click at [258, 416] on icon at bounding box center [263, 443] width 10 height 13
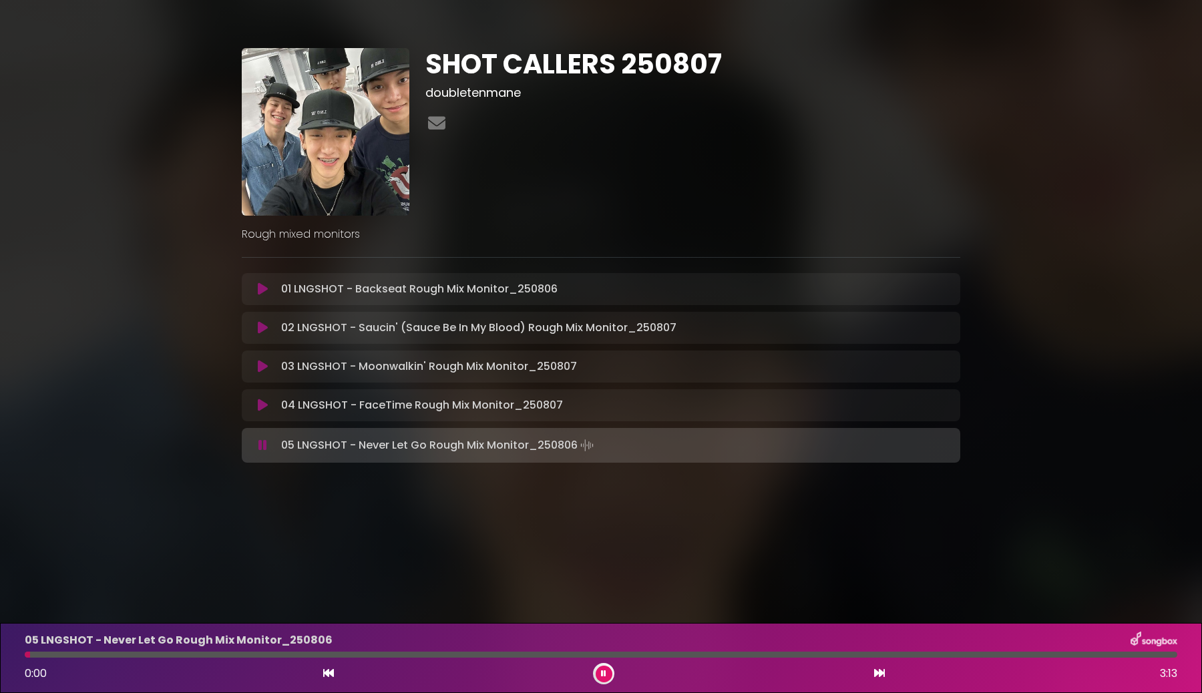
click at [250, 416] on button at bounding box center [263, 445] width 26 height 13
